Goal: Task Accomplishment & Management: Manage account settings

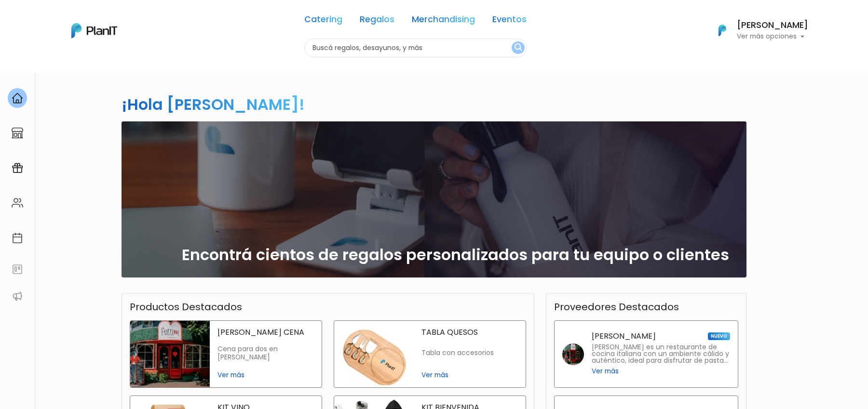
click at [16, 139] on img at bounding box center [18, 133] width 12 height 12
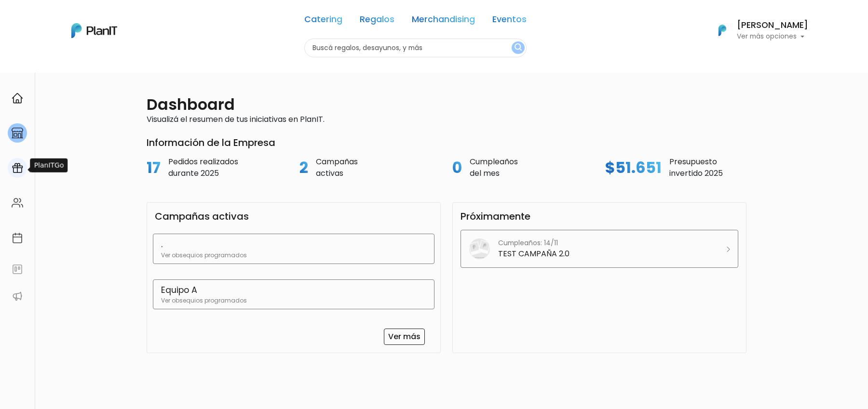
click at [14, 170] on img at bounding box center [18, 169] width 12 height 12
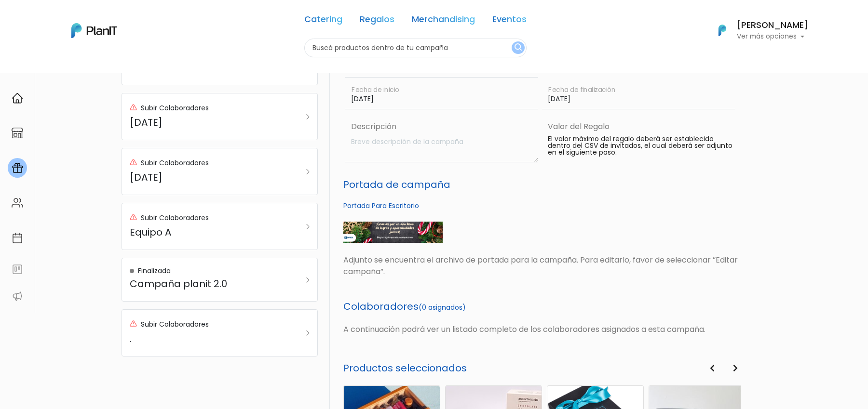
scroll to position [15, 0]
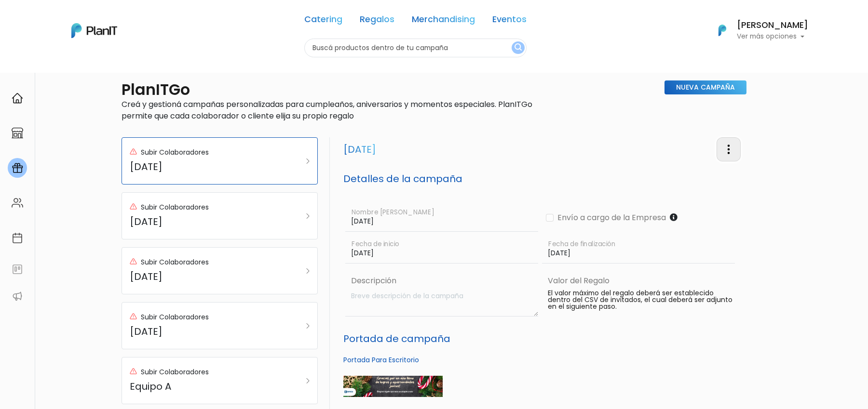
click at [728, 150] on img "button" at bounding box center [729, 150] width 12 height 12
click at [700, 179] on link "Editar Campaña" at bounding box center [696, 176] width 87 height 21
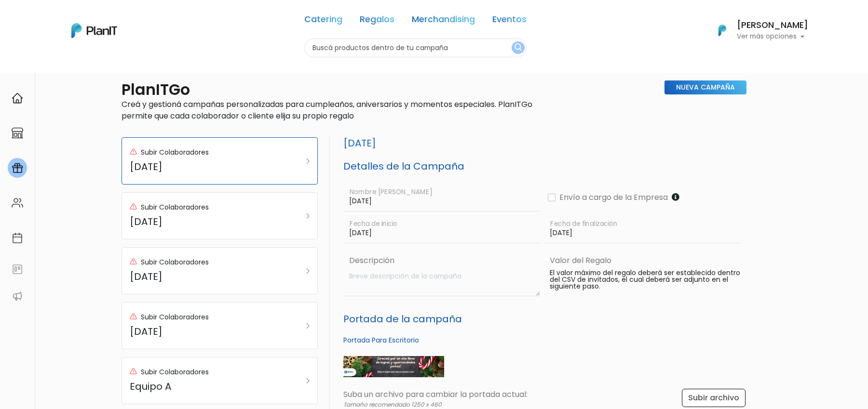
scroll to position [410, 0]
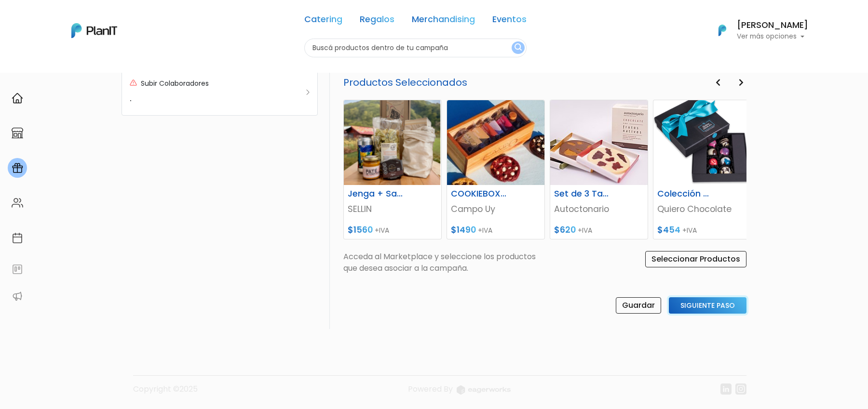
click at [712, 305] on input "Siguiente Paso" at bounding box center [708, 306] width 78 height 16
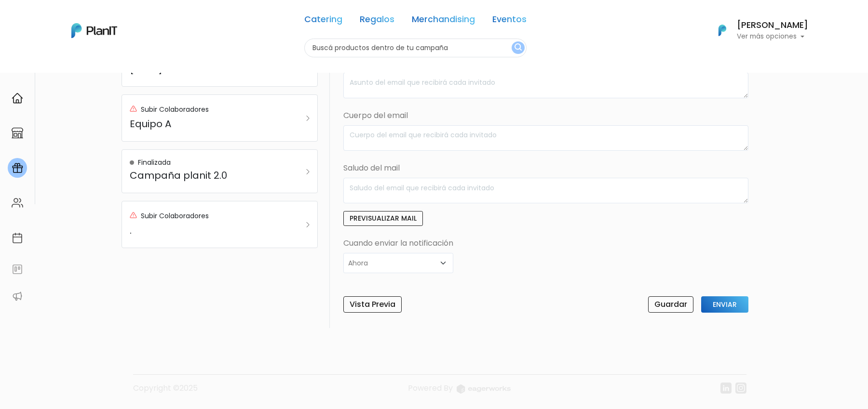
scroll to position [275, 0]
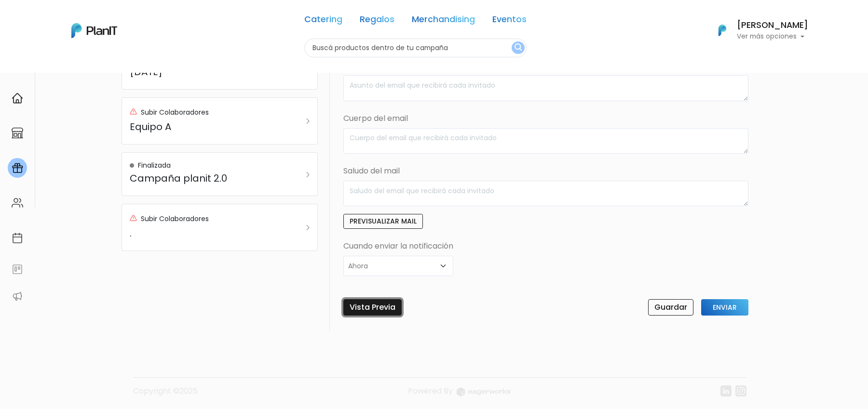
click at [366, 310] on link "Vista Previa" at bounding box center [372, 307] width 58 height 16
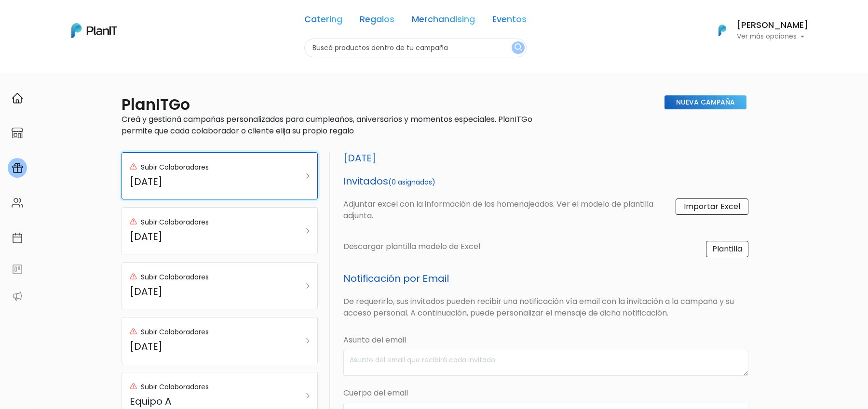
click at [227, 175] on div "Subir Colaboradores Fin de año" at bounding box center [206, 176] width 153 height 31
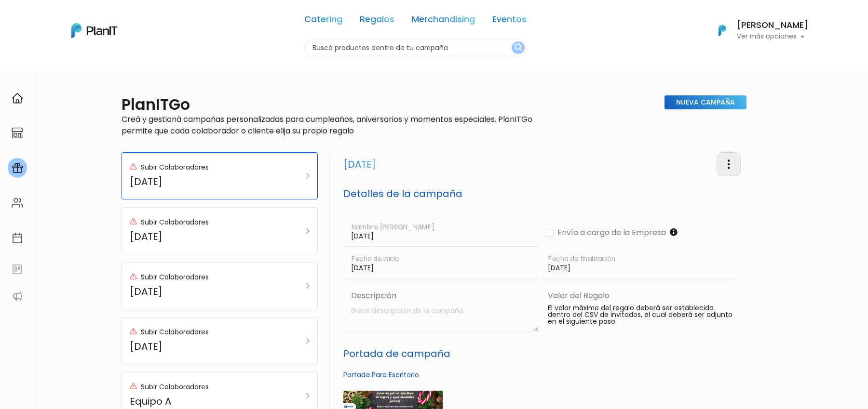
click at [728, 168] on img "button" at bounding box center [729, 165] width 12 height 12
click at [703, 187] on link "Editar Campaña" at bounding box center [696, 191] width 87 height 21
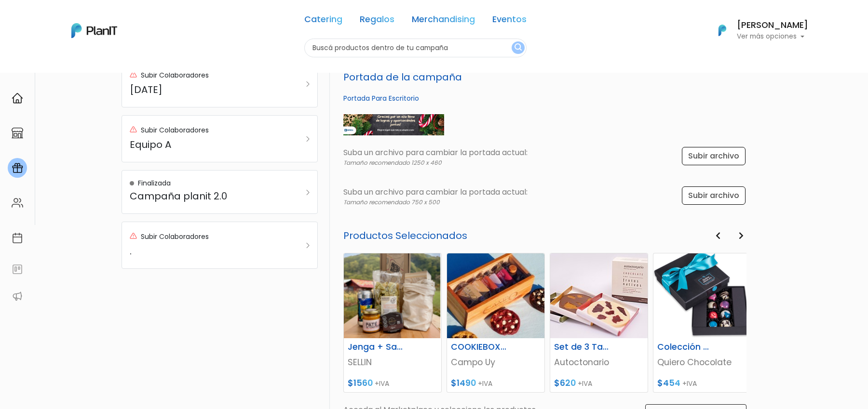
scroll to position [367, 0]
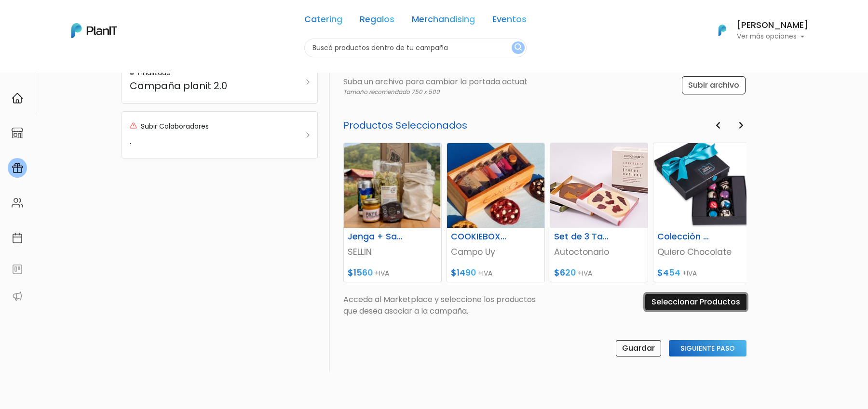
click at [708, 300] on input "Seleccionar Productos" at bounding box center [695, 302] width 101 height 16
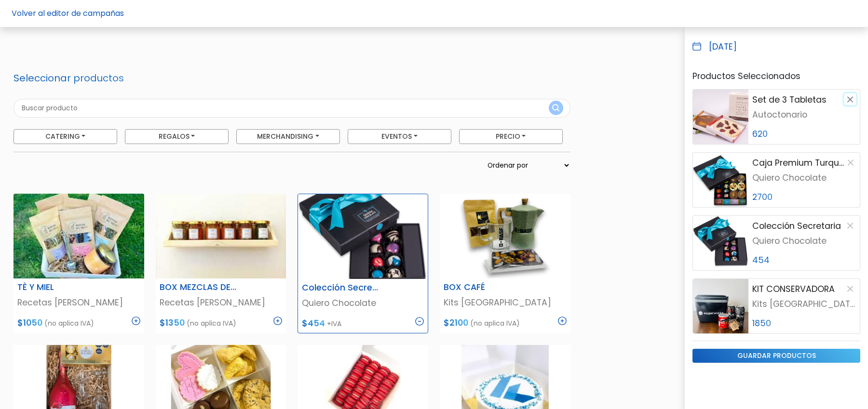
click at [850, 104] on button "button" at bounding box center [850, 100] width 12 height 12
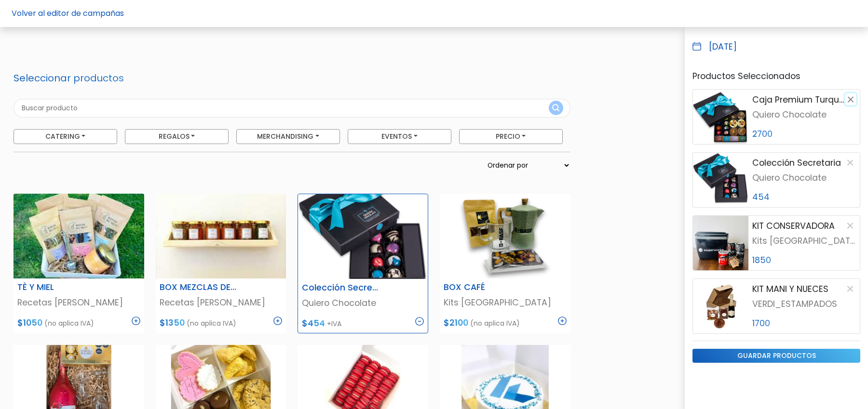
click at [850, 104] on button "button" at bounding box center [850, 100] width 11 height 12
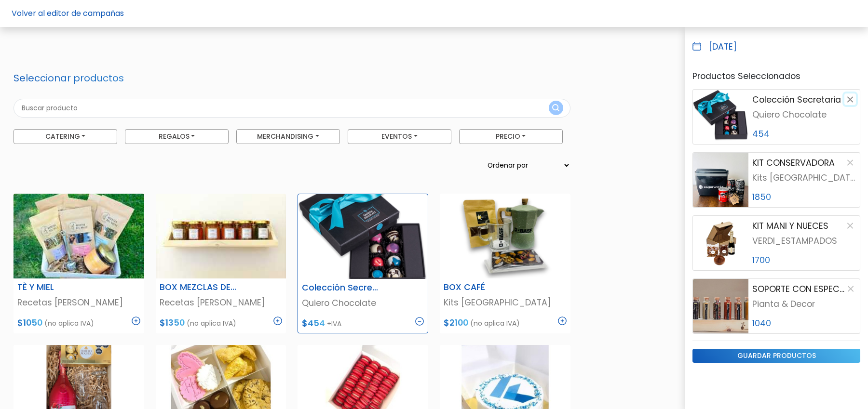
click at [850, 104] on button "button" at bounding box center [850, 100] width 12 height 12
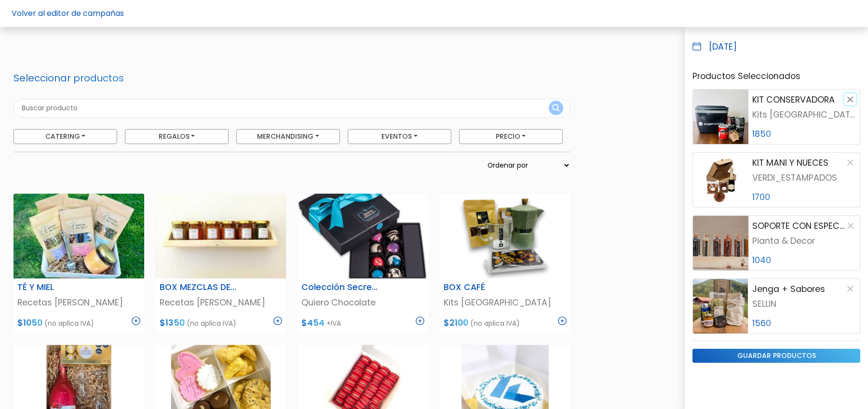
click at [850, 104] on button "button" at bounding box center [850, 100] width 12 height 12
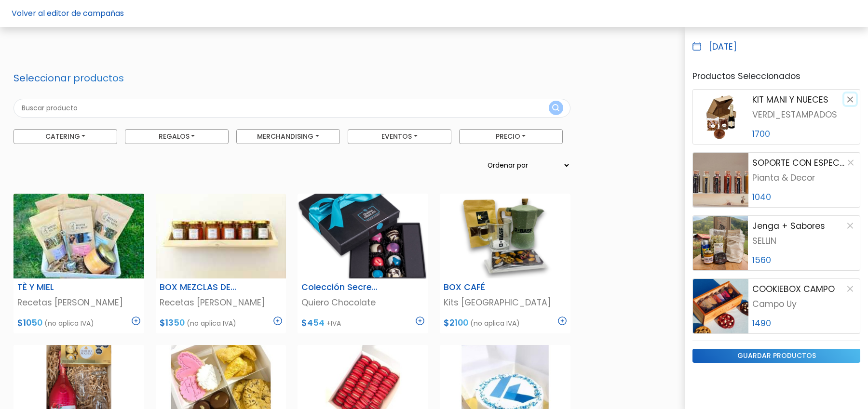
click at [850, 104] on button "button" at bounding box center [850, 100] width 12 height 12
click at [850, 157] on button "button" at bounding box center [850, 163] width 11 height 12
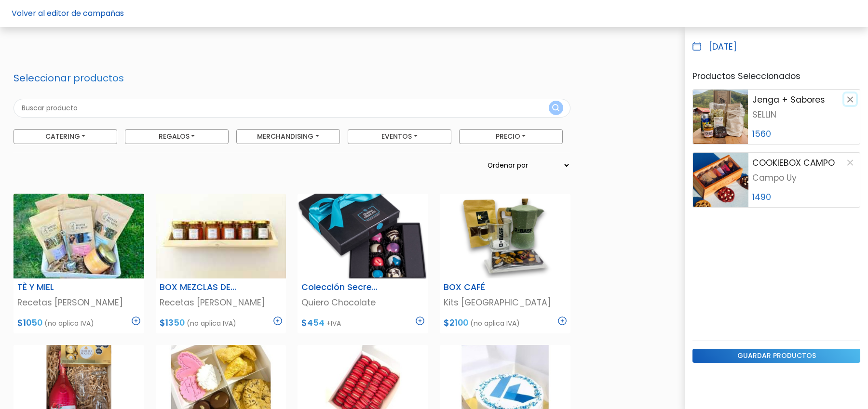
click at [850, 104] on button "button" at bounding box center [850, 100] width 12 height 12
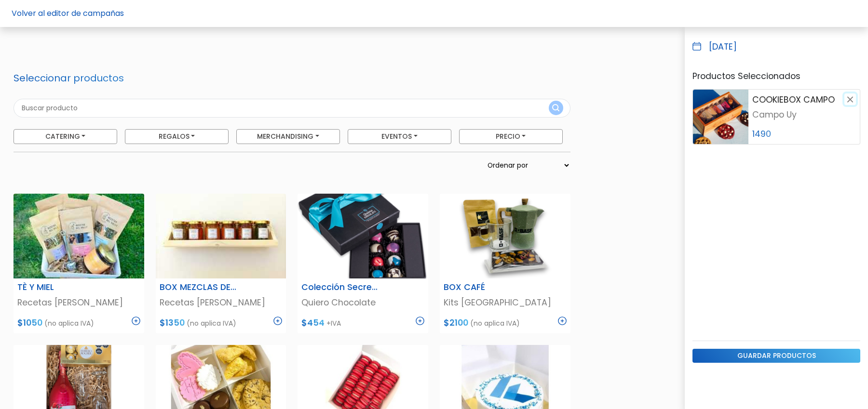
click at [850, 104] on button "button" at bounding box center [850, 100] width 12 height 12
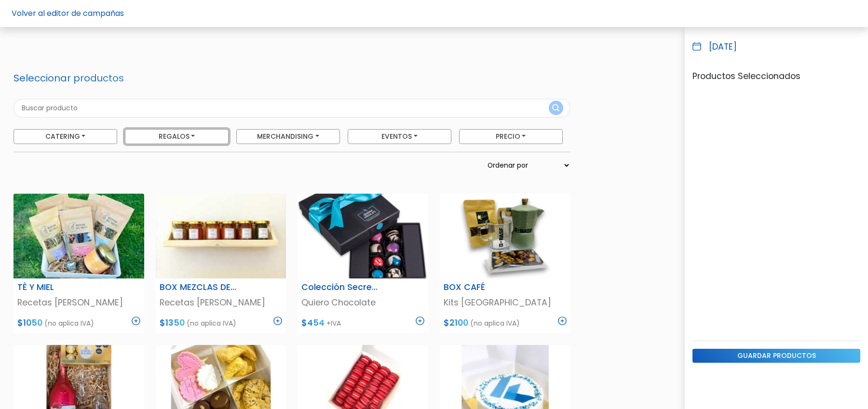
click at [172, 134] on button "Regalos" at bounding box center [177, 136] width 104 height 15
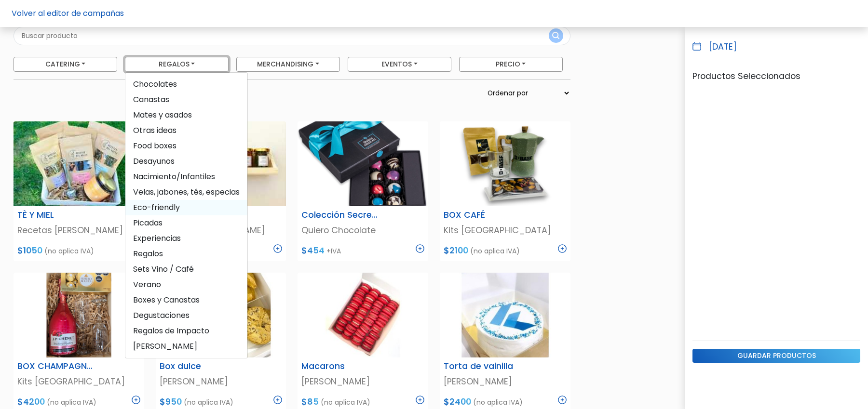
scroll to position [63, 0]
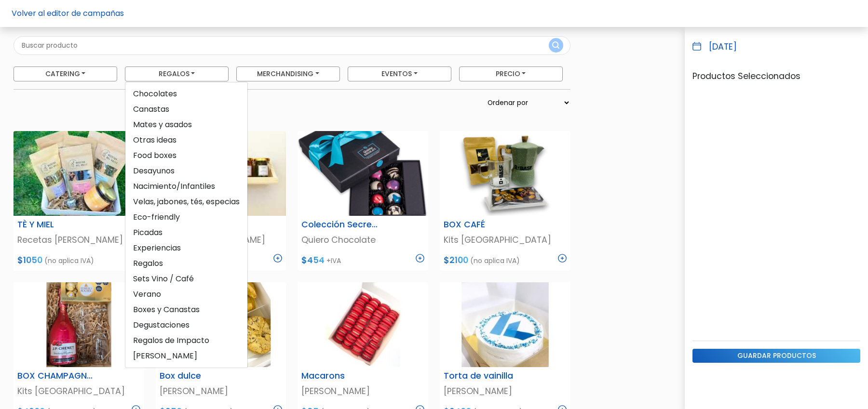
click at [229, 56] on form "Seleccionar productos Catering Licuados Parrilla, Pizzas y Calzones Foodtrucks …" at bounding box center [292, 65] width 557 height 110
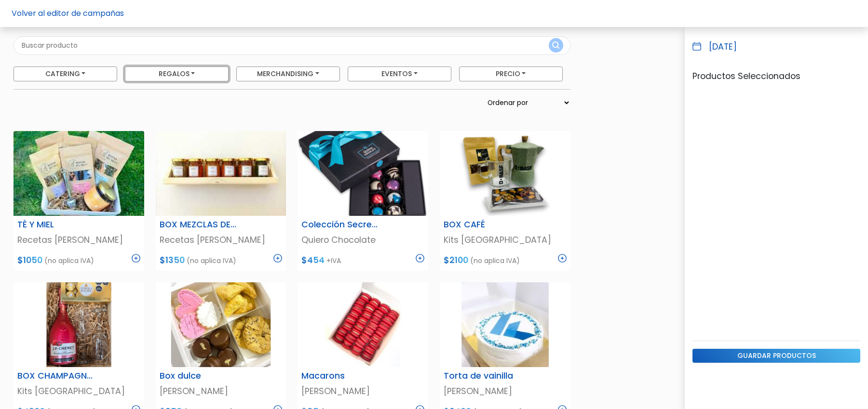
click at [199, 68] on button "Regalos" at bounding box center [177, 74] width 104 height 15
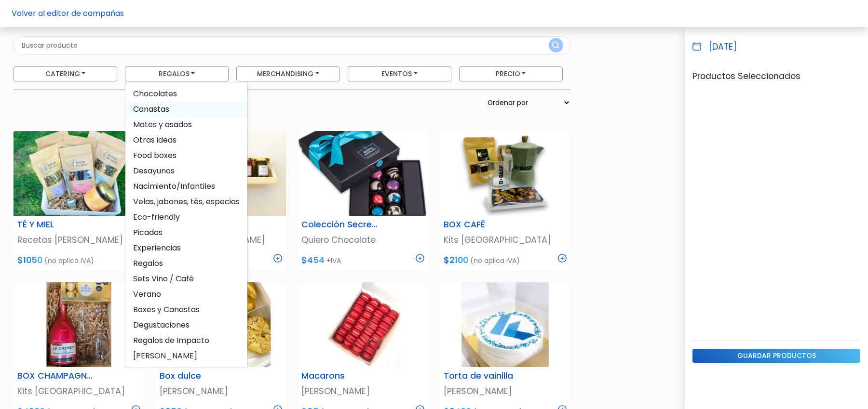
click at [166, 108] on span "Canastas" at bounding box center [186, 109] width 122 height 15
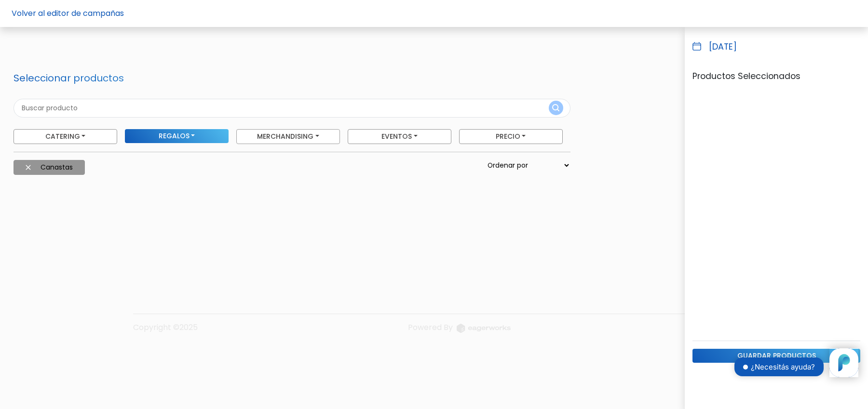
scroll to position [0, 0]
click at [31, 168] on button "Canastas" at bounding box center [49, 167] width 71 height 15
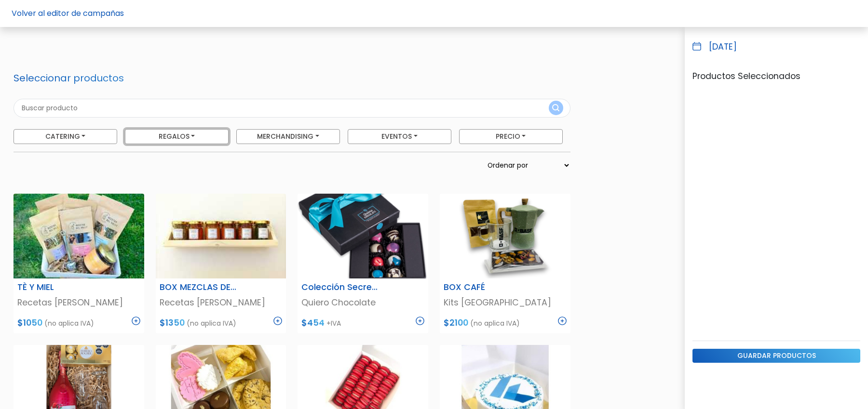
click at [161, 142] on button "Regalos" at bounding box center [177, 136] width 104 height 15
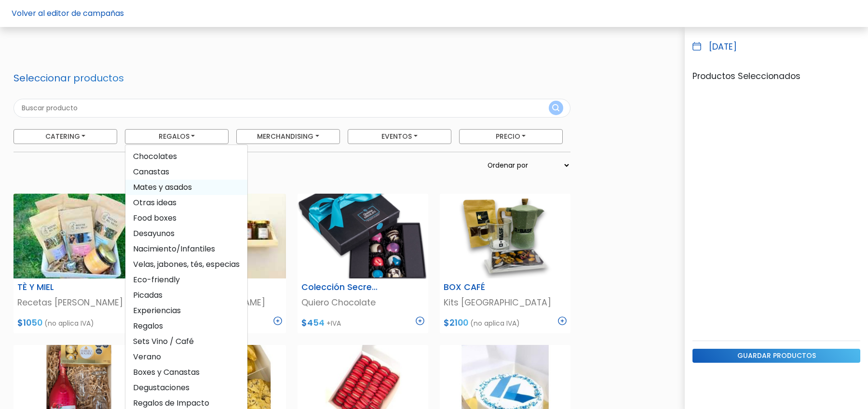
click at [171, 187] on span "Mates y asados" at bounding box center [186, 187] width 122 height 15
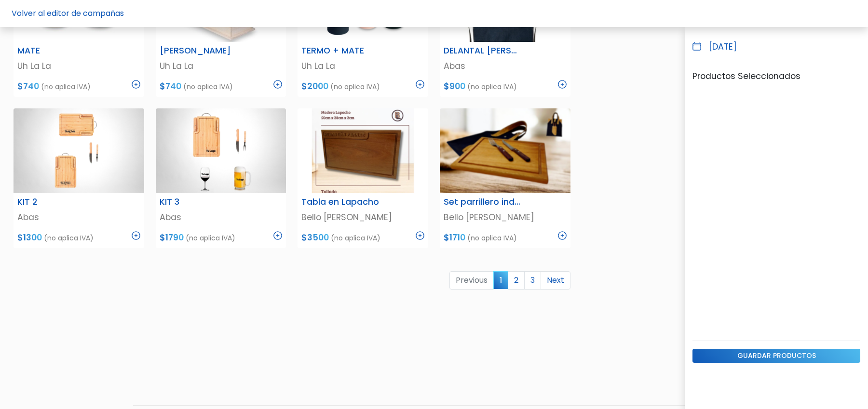
scroll to position [543, 0]
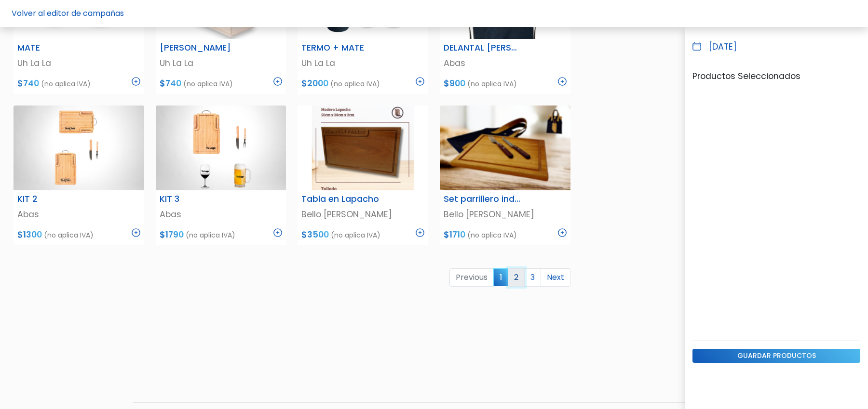
click at [516, 279] on link "2" at bounding box center [516, 278] width 17 height 18
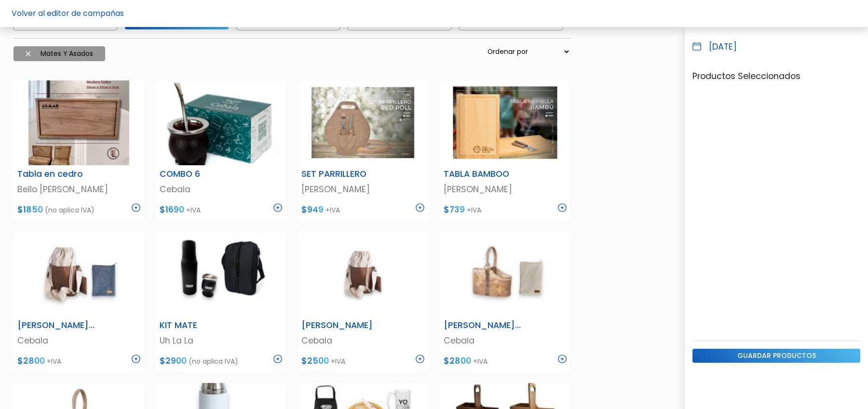
scroll to position [116, 0]
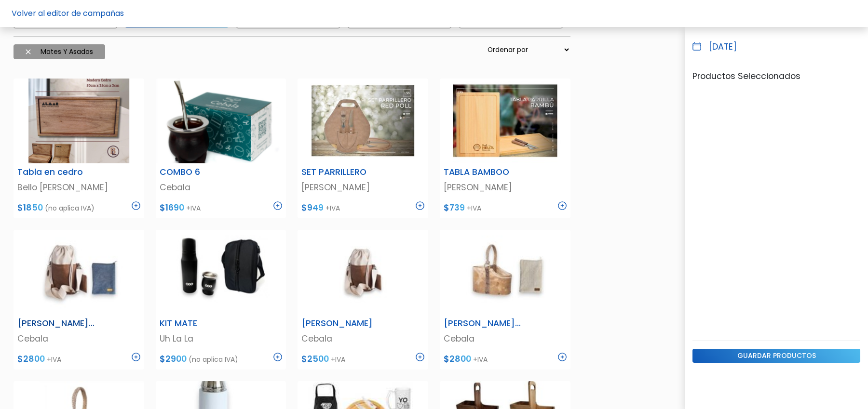
click at [136, 358] on img at bounding box center [136, 357] width 9 height 9
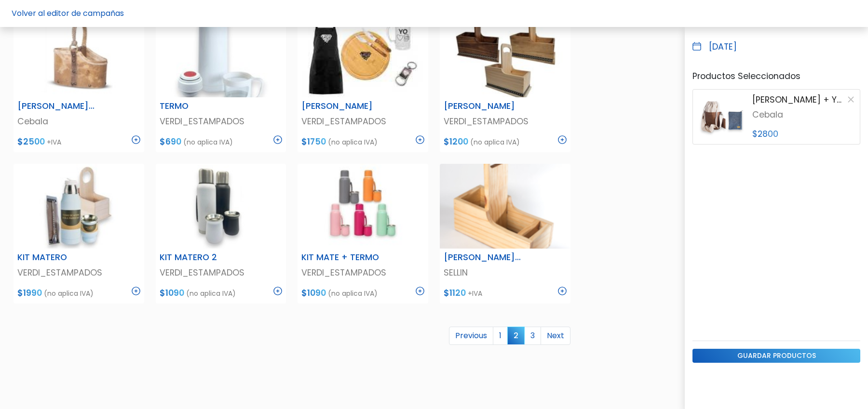
scroll to position [569, 0]
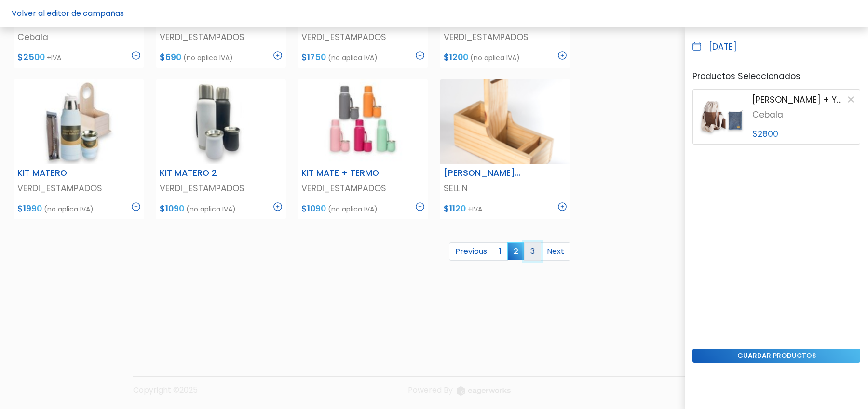
click at [536, 248] on link "3" at bounding box center [532, 252] width 17 height 18
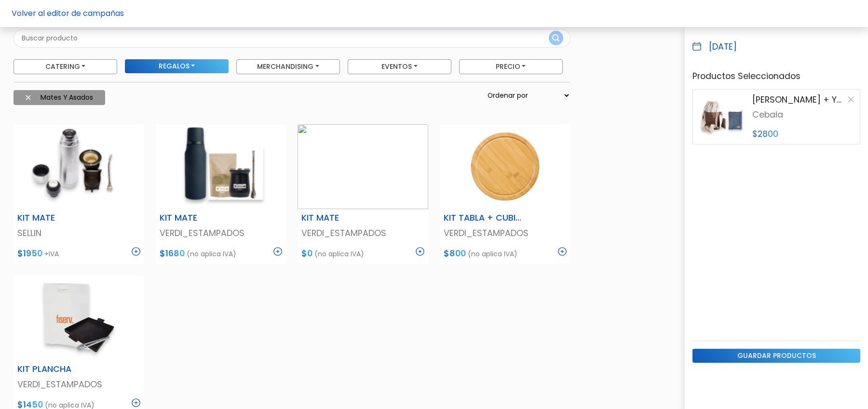
scroll to position [68, 0]
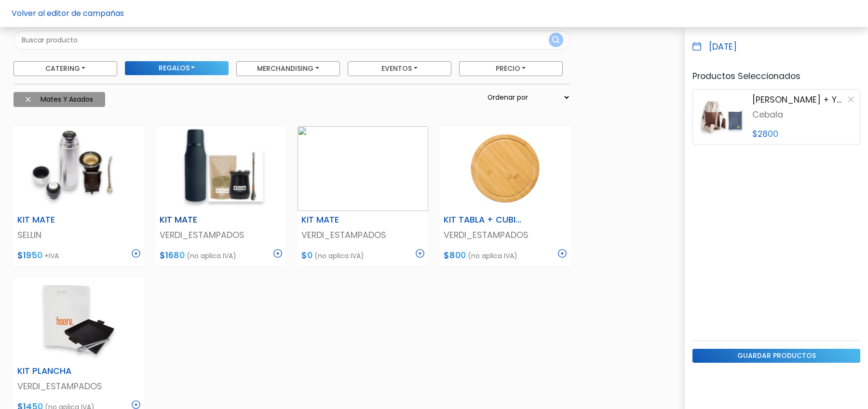
click at [279, 249] on img at bounding box center [277, 253] width 9 height 9
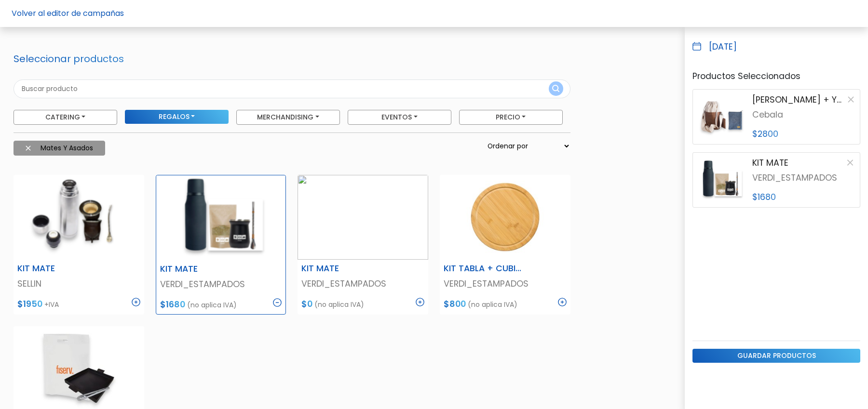
scroll to position [0, 0]
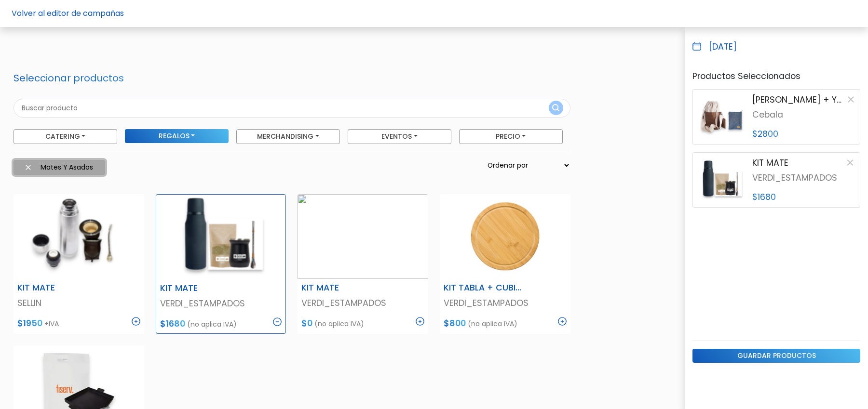
click at [27, 165] on img at bounding box center [28, 167] width 5 height 5
click at [170, 139] on button "Regalos" at bounding box center [177, 136] width 104 height 15
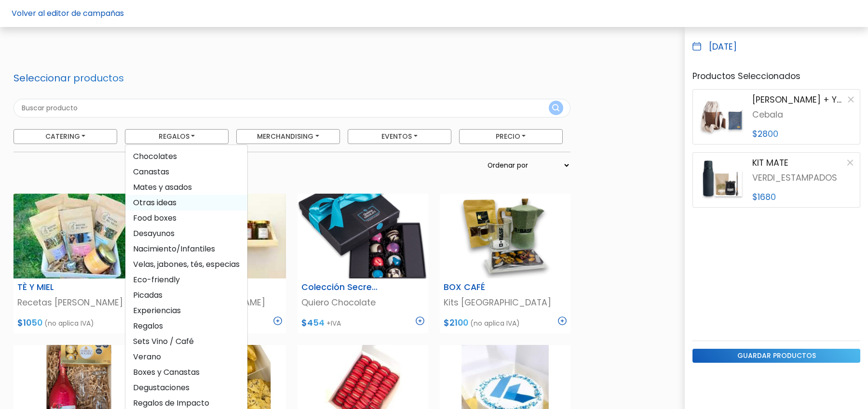
click at [172, 203] on span "Otras ideas" at bounding box center [186, 202] width 122 height 15
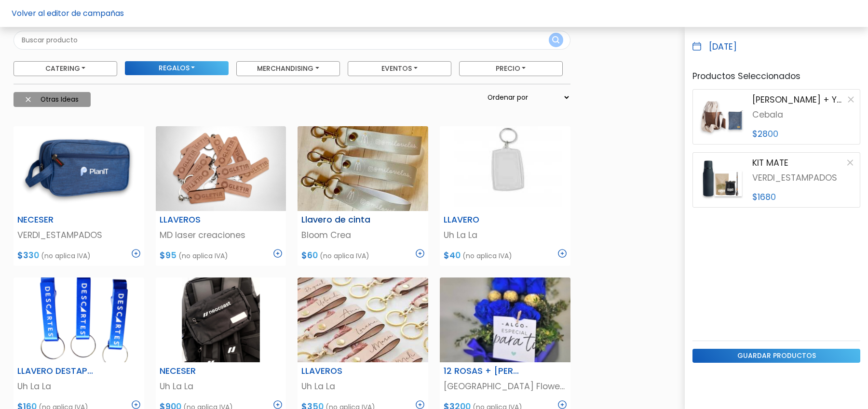
scroll to position [27, 0]
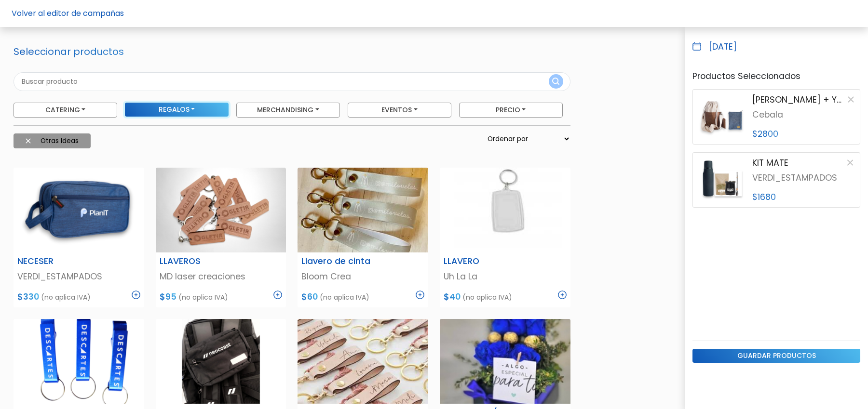
click at [212, 105] on button "Regalos" at bounding box center [177, 110] width 104 height 14
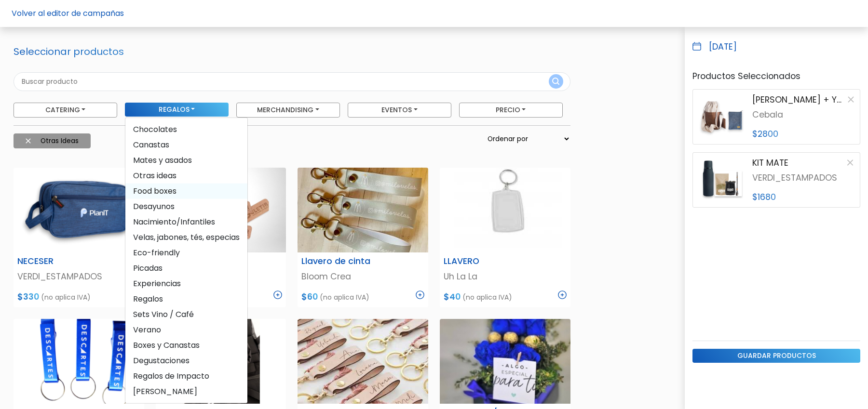
click at [159, 188] on span "Food boxes" at bounding box center [186, 190] width 122 height 15
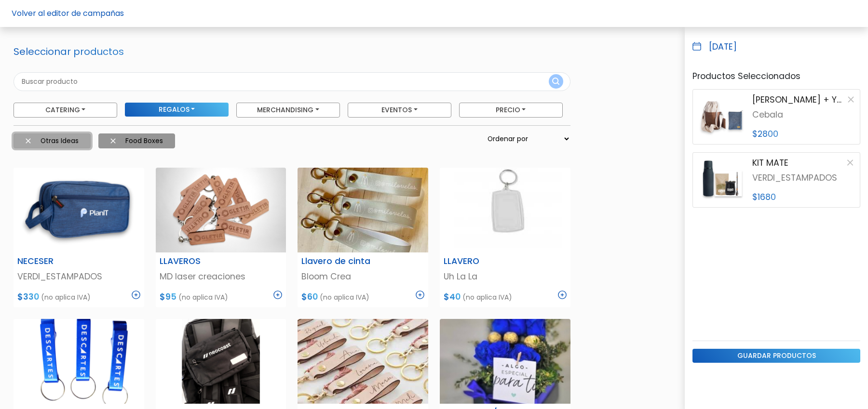
click at [27, 139] on img at bounding box center [28, 140] width 5 height 5
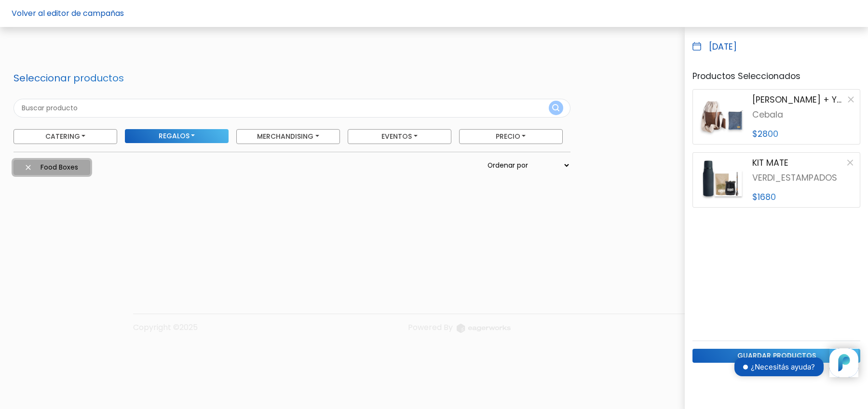
click at [23, 166] on button "Food boxes" at bounding box center [52, 167] width 77 height 15
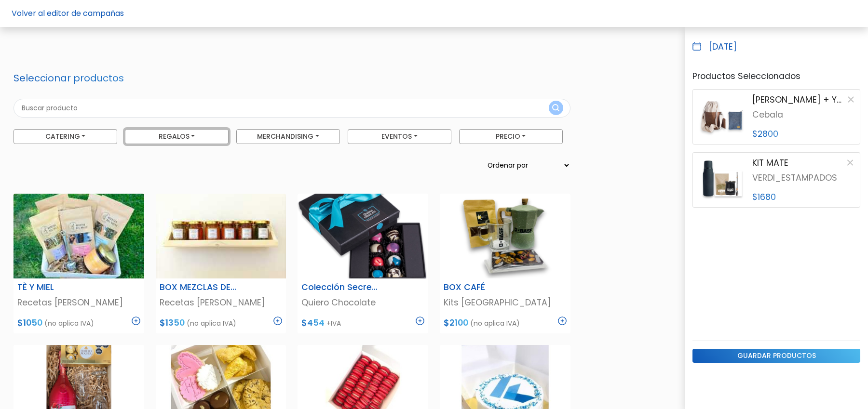
click at [179, 135] on button "Regalos" at bounding box center [177, 136] width 104 height 15
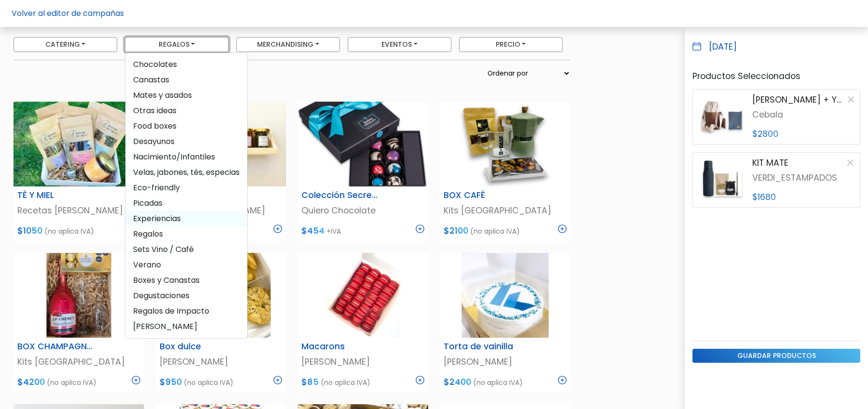
scroll to position [95, 0]
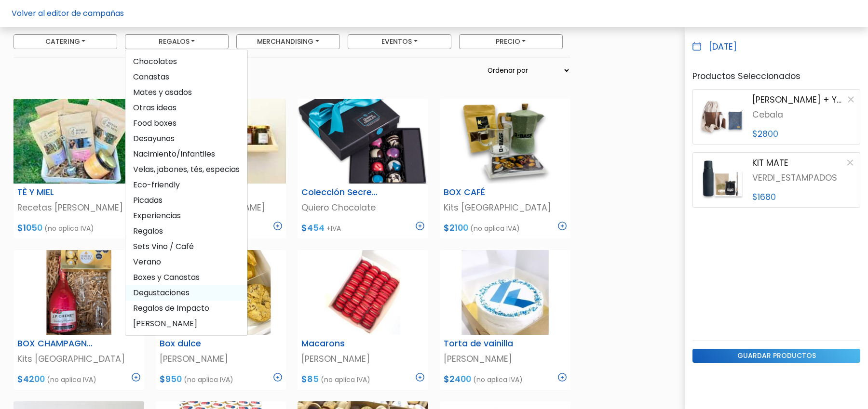
click at [178, 296] on span "Degustaciones" at bounding box center [186, 292] width 122 height 15
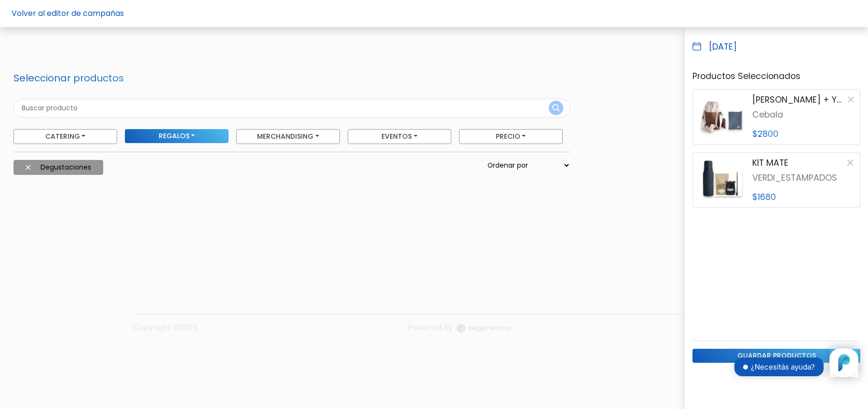
scroll to position [0, 0]
click at [27, 169] on img at bounding box center [28, 167] width 5 height 5
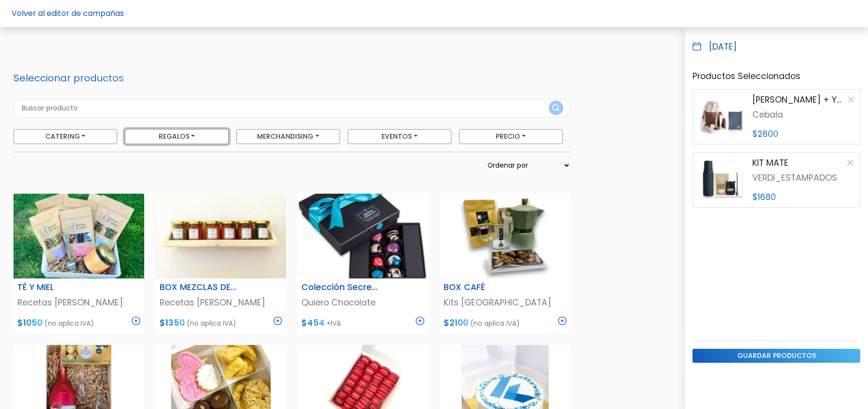
click at [195, 136] on button "Regalos" at bounding box center [177, 136] width 104 height 15
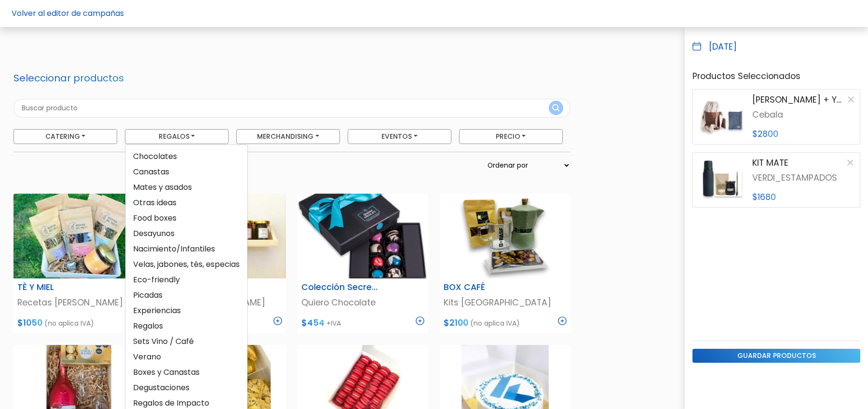
click at [206, 88] on form "Seleccionar productos Catering Licuados Parrilla, Pizzas y Calzones Foodtrucks …" at bounding box center [292, 127] width 557 height 110
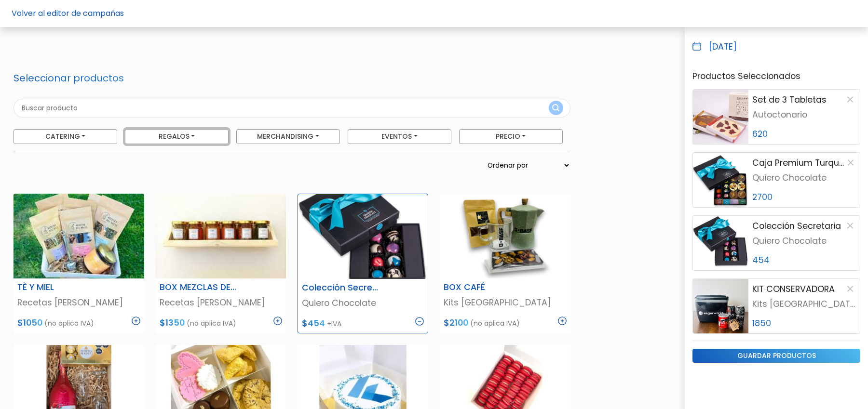
click at [197, 132] on button "Regalos" at bounding box center [177, 136] width 104 height 15
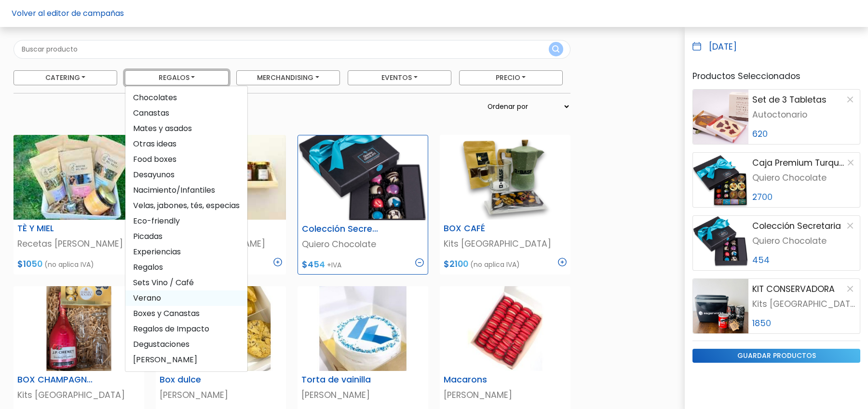
scroll to position [64, 0]
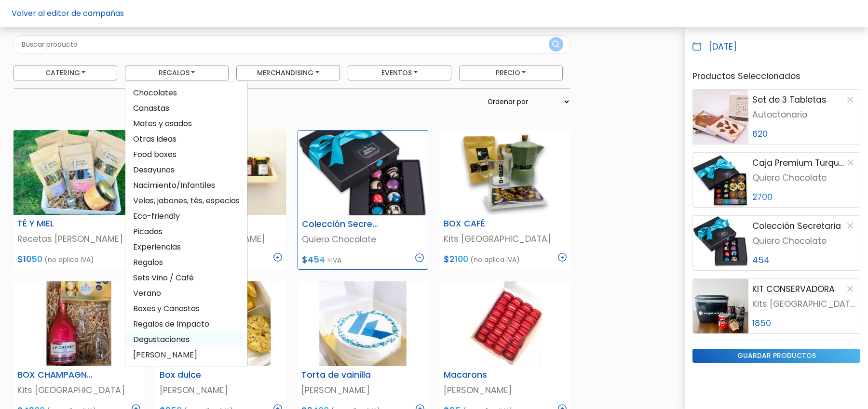
click at [183, 340] on span "Degustaciones" at bounding box center [186, 339] width 122 height 15
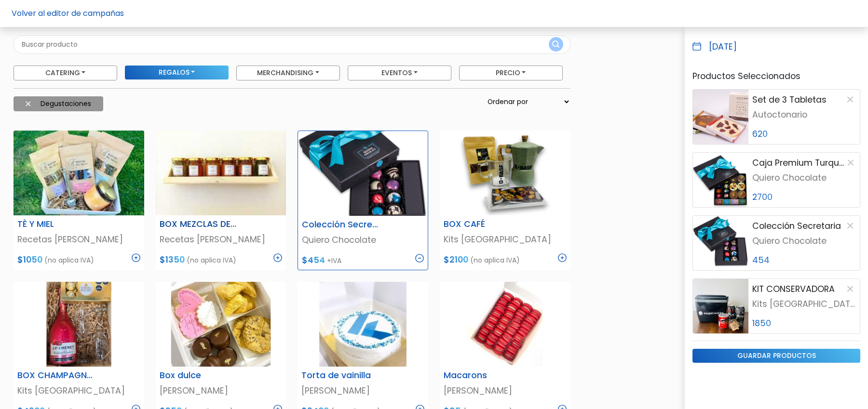
scroll to position [0, 0]
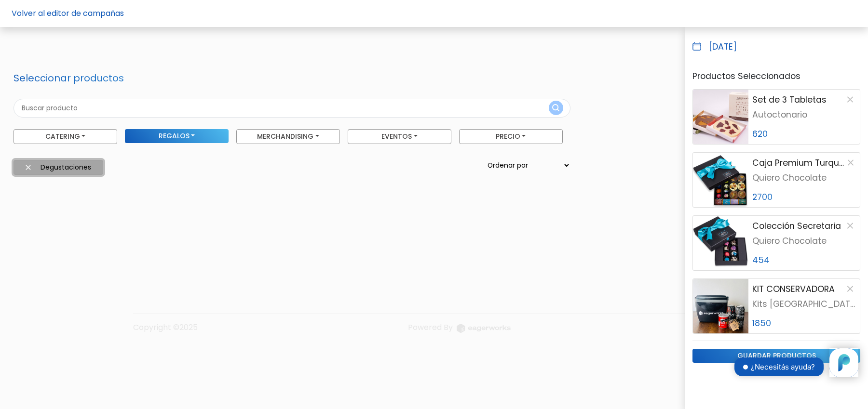
click at [29, 168] on img at bounding box center [28, 167] width 5 height 5
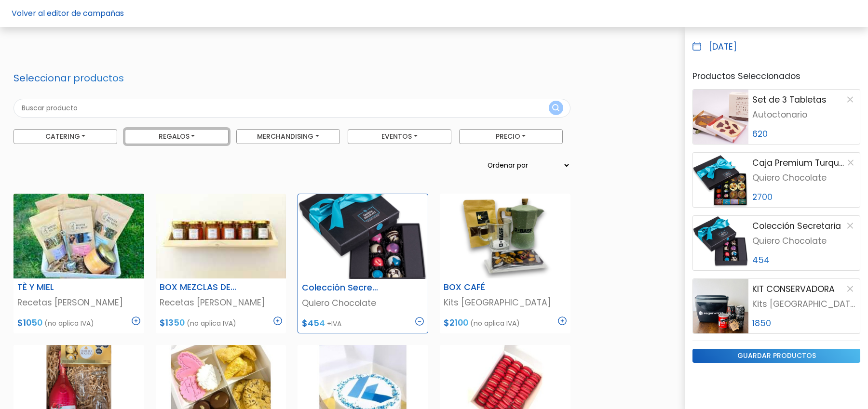
click at [199, 134] on button "Regalos" at bounding box center [177, 136] width 104 height 15
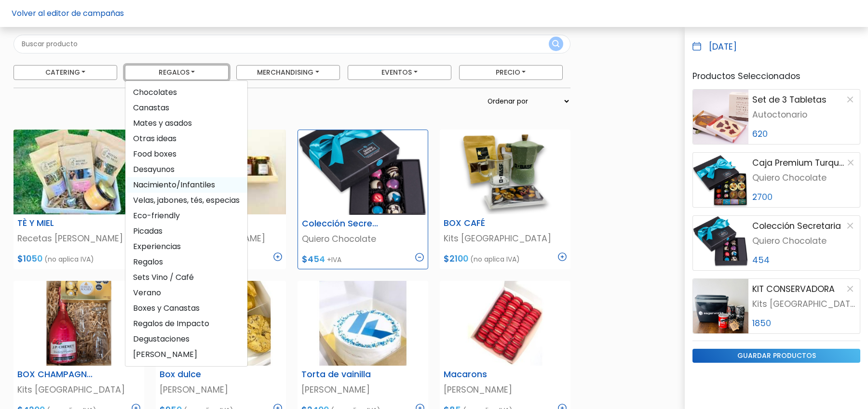
scroll to position [60, 0]
